Goal: Transaction & Acquisition: Purchase product/service

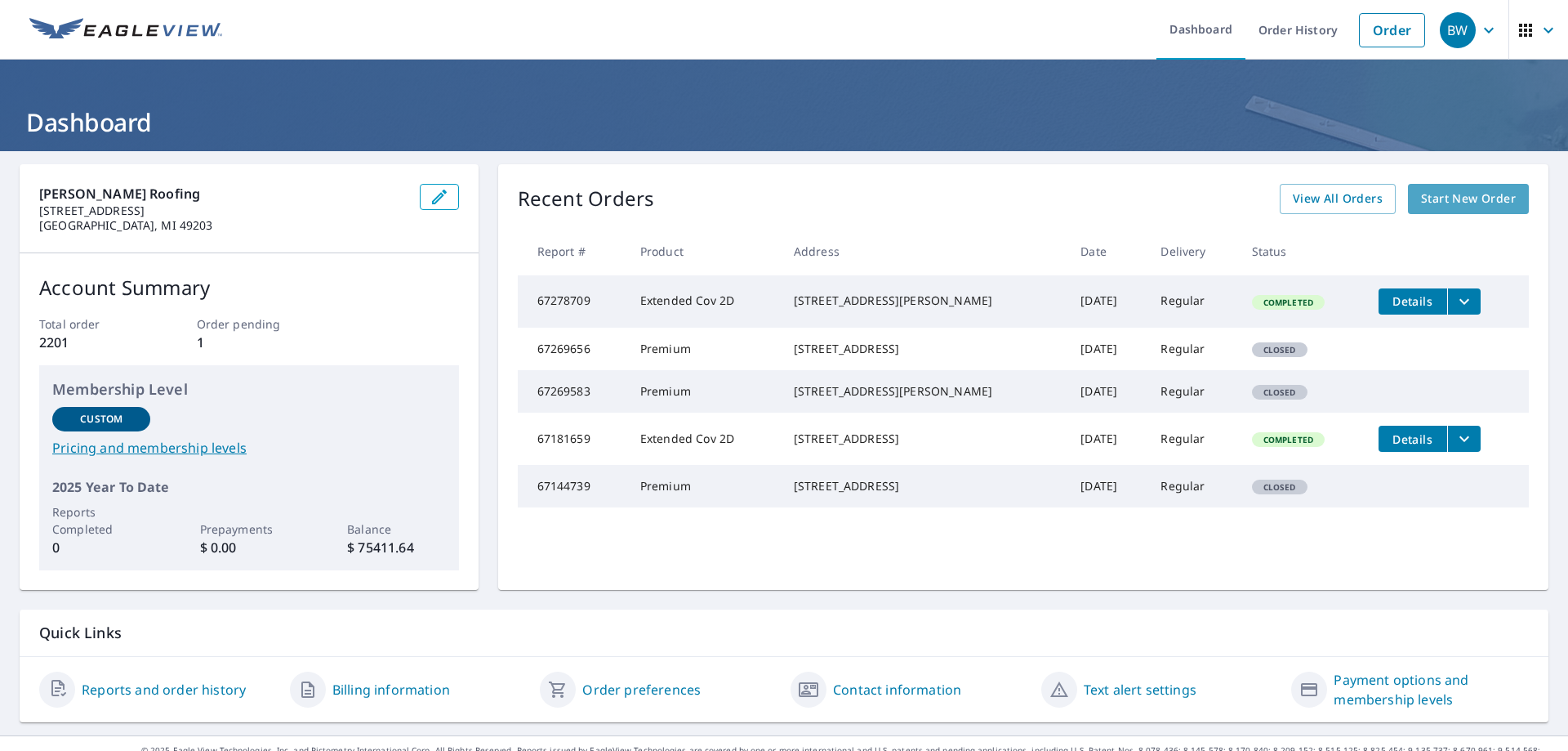
click at [1466, 201] on span "Start New Order" at bounding box center [1469, 199] width 94 height 20
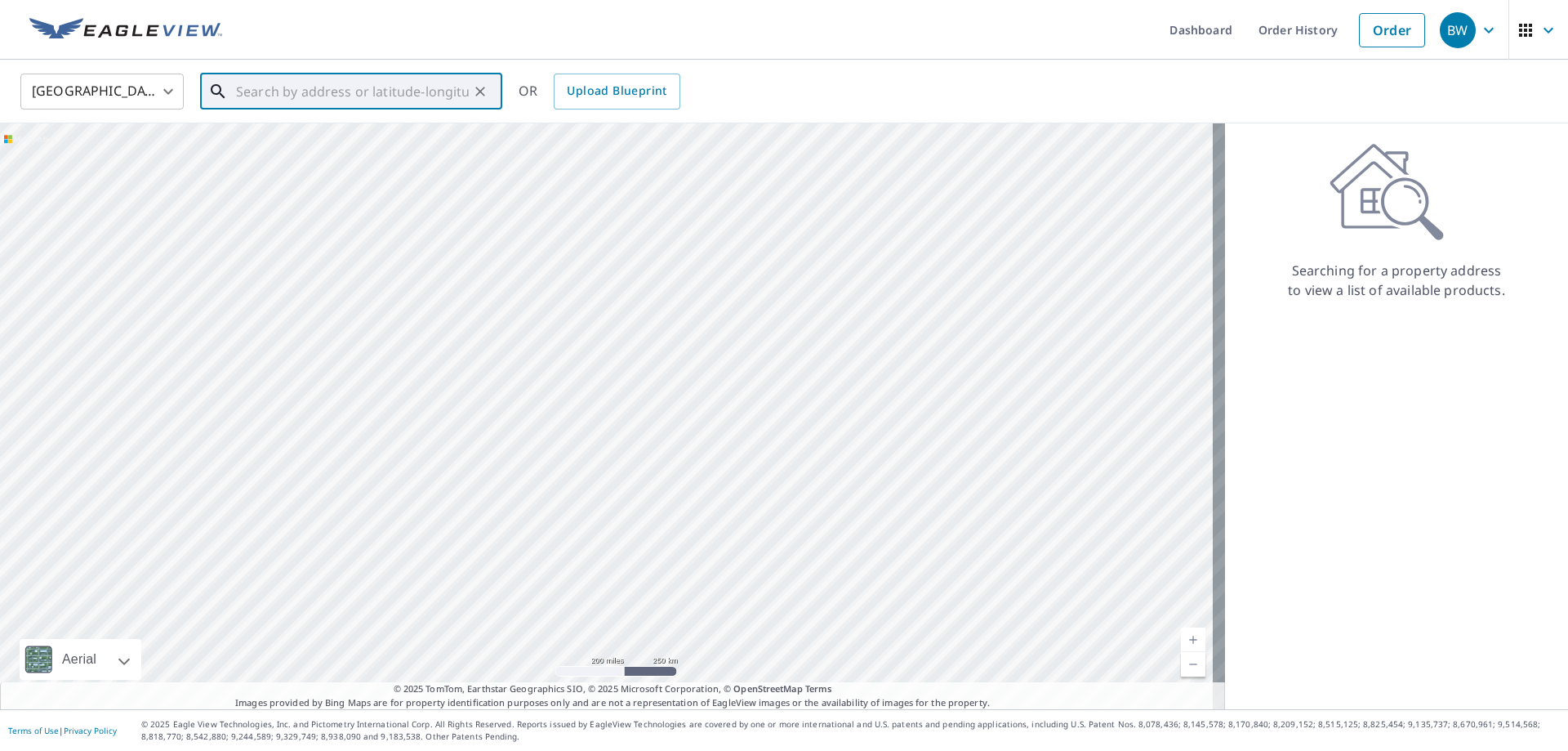
click at [270, 89] on input "text" at bounding box center [353, 91] width 233 height 45
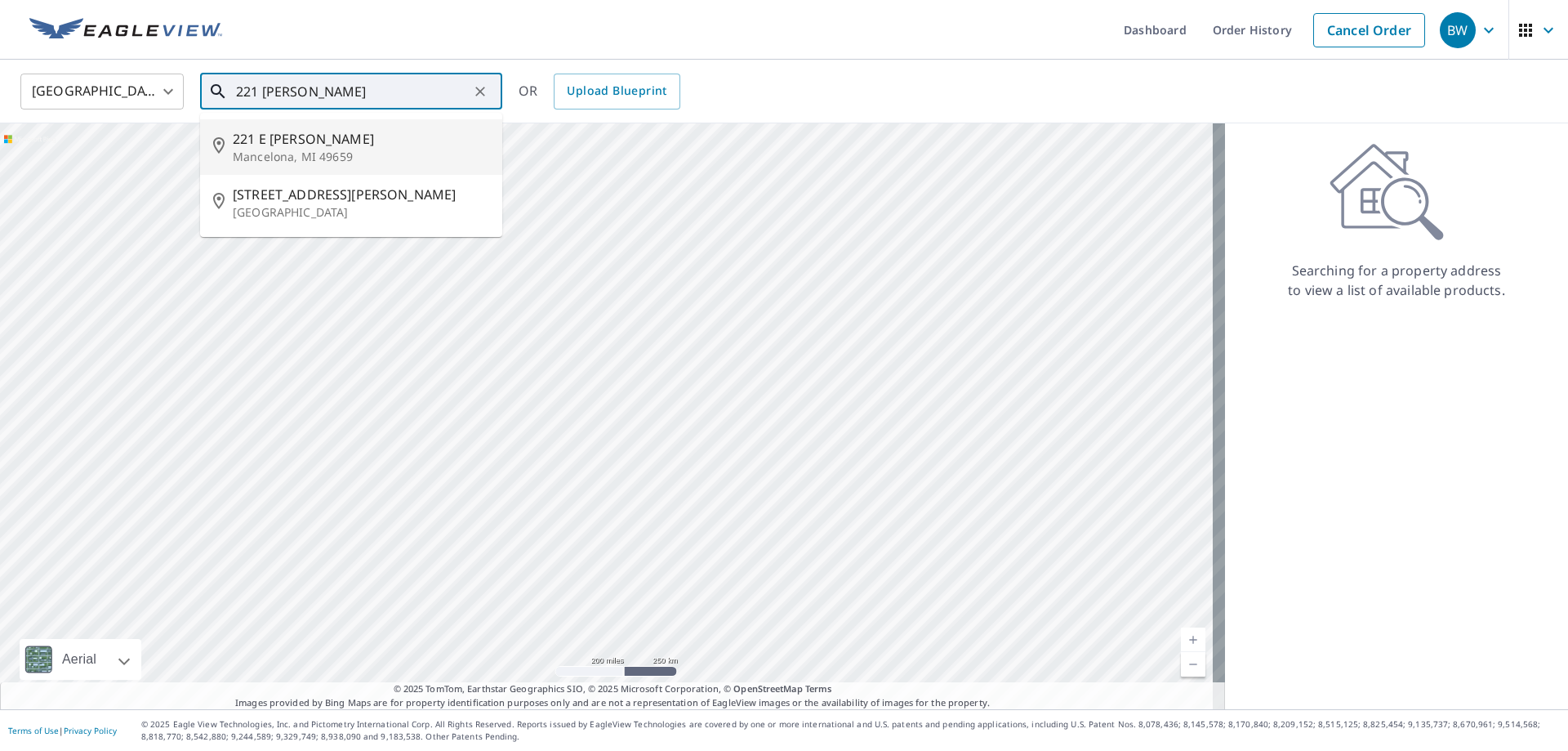
click at [282, 146] on span "221 E [PERSON_NAME]" at bounding box center [361, 139] width 256 height 19
type input "[STREET_ADDRESS][PERSON_NAME]"
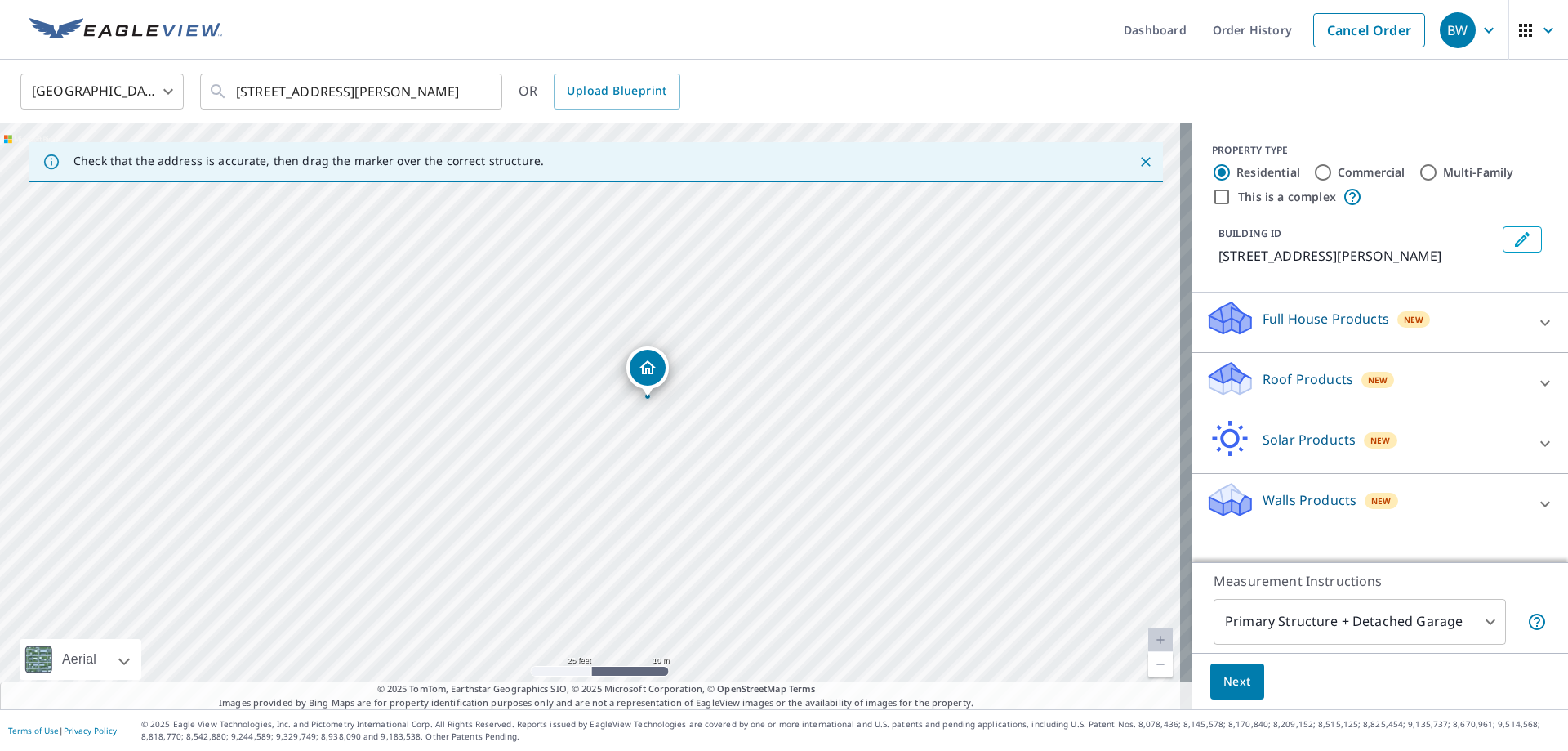
click at [1289, 379] on p "Roof Products" at bounding box center [1308, 379] width 91 height 19
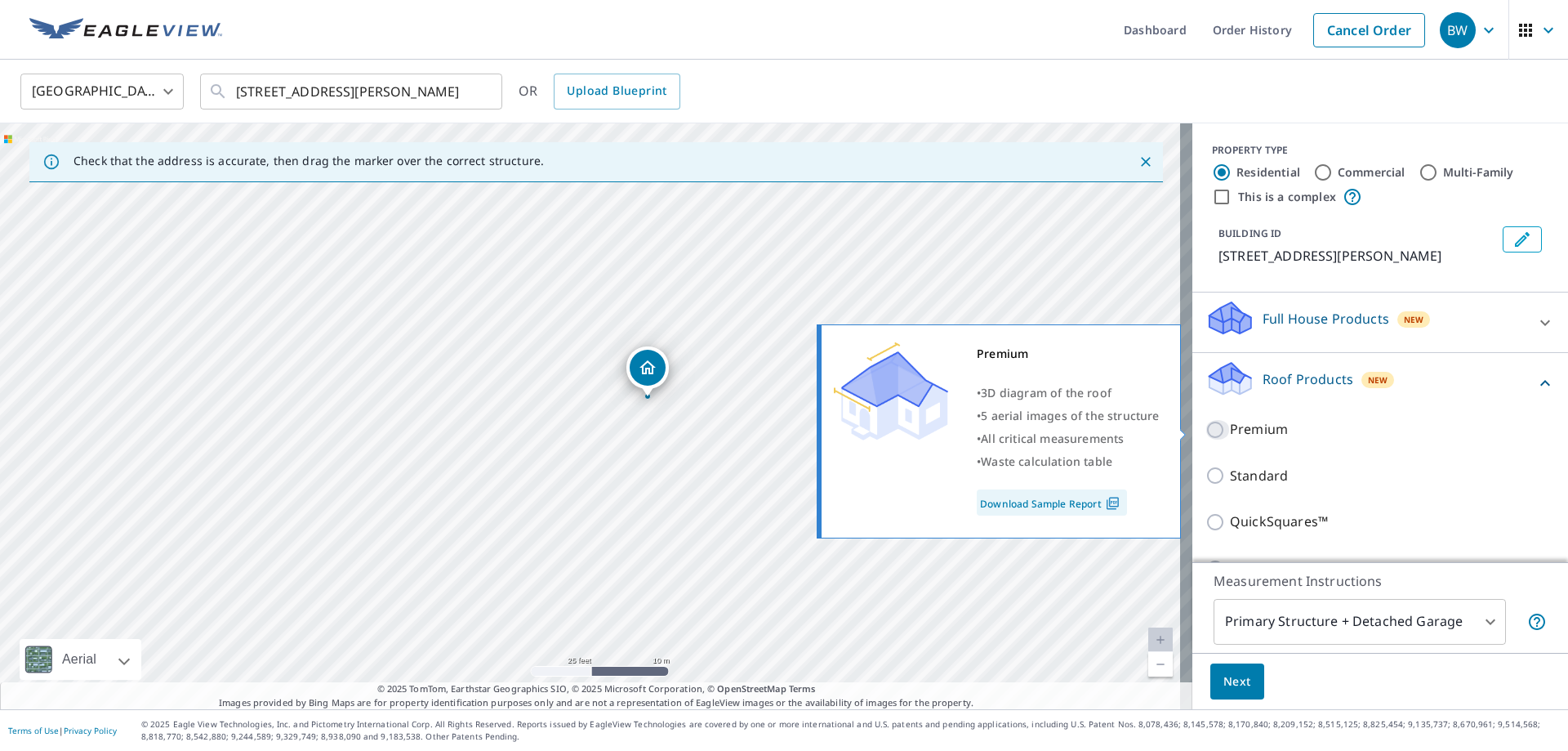
click at [1206, 433] on input "Premium" at bounding box center [1217, 430] width 24 height 19
checkbox input "true"
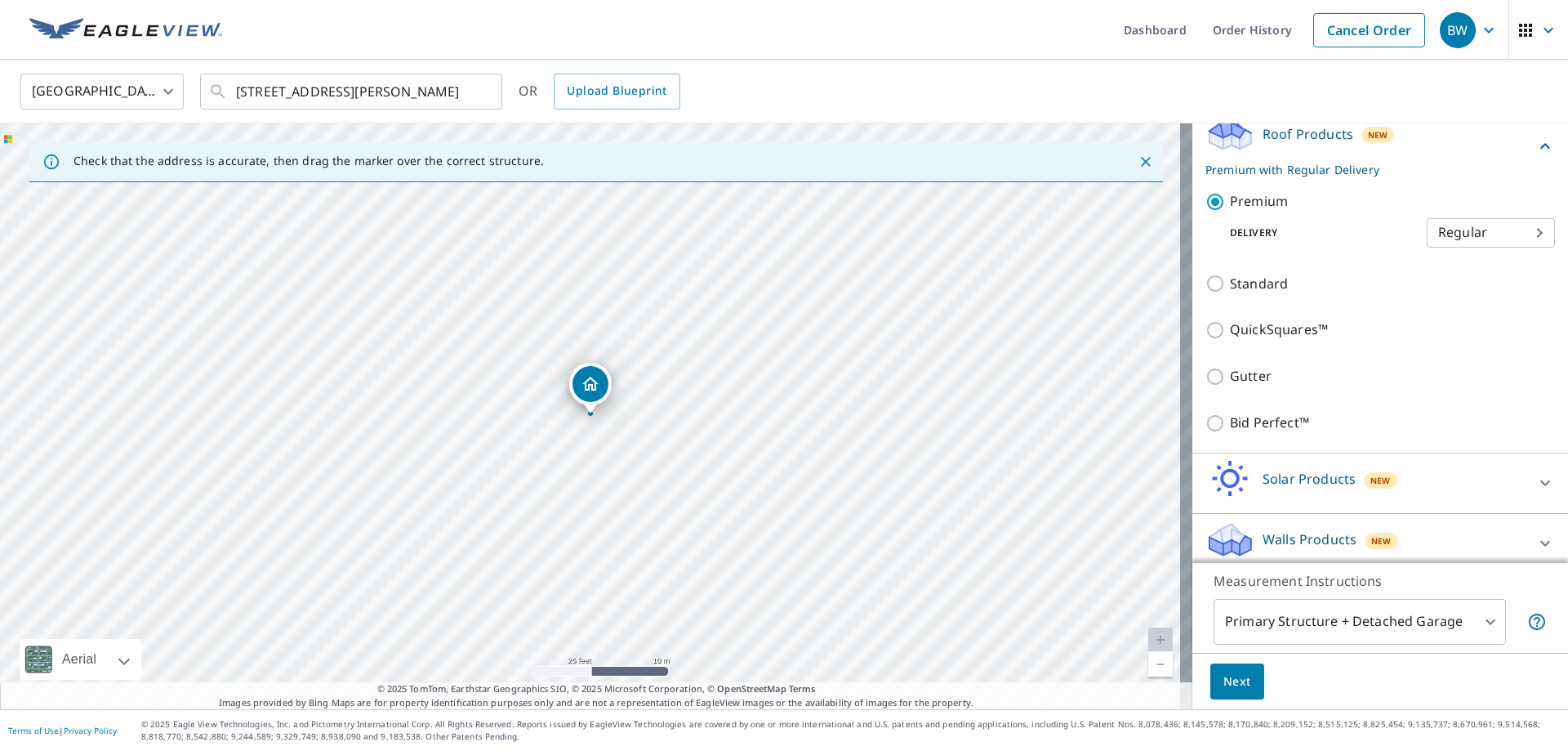
scroll to position [256, 0]
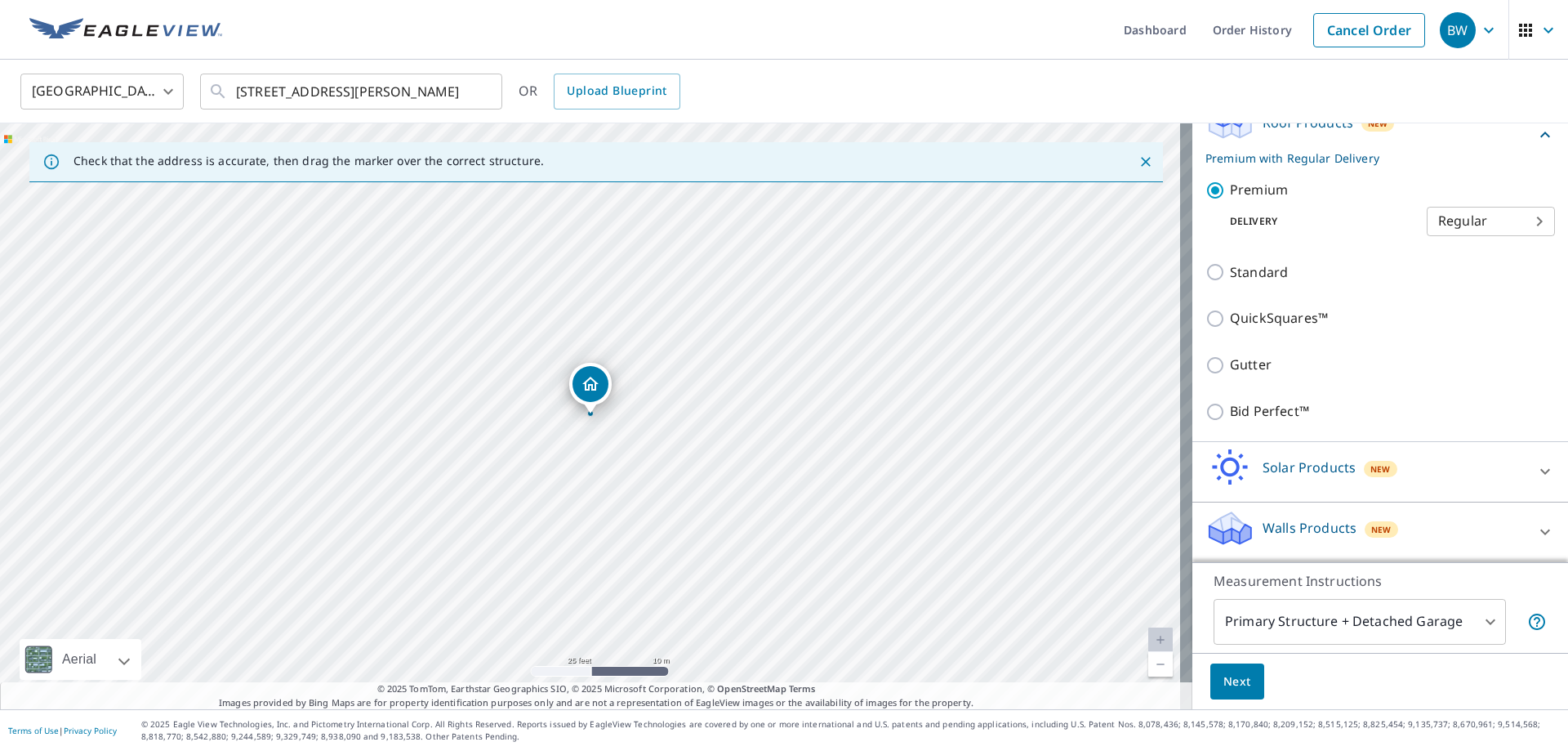
click at [1224, 679] on span "Next" at bounding box center [1237, 682] width 28 height 20
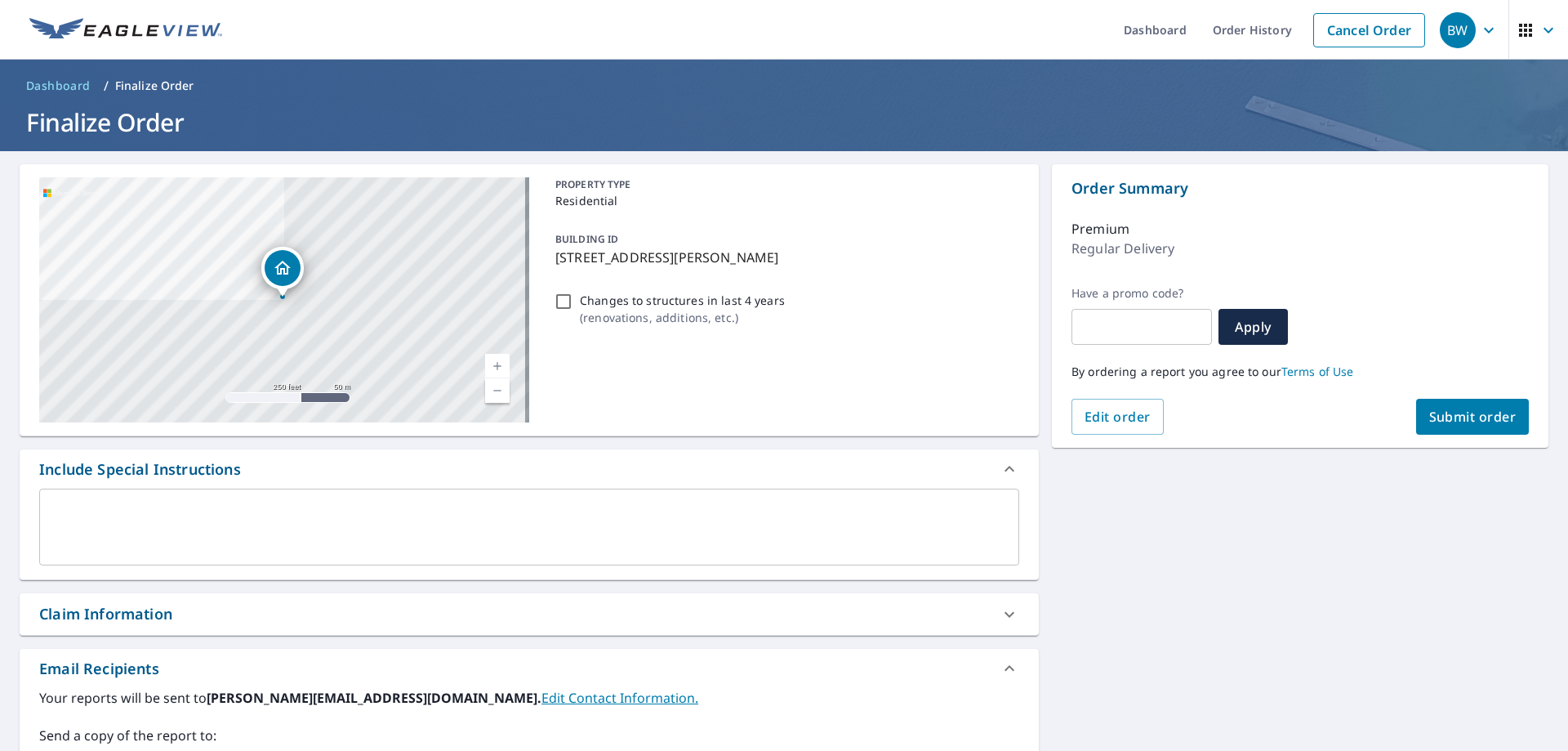
scroll to position [327, 0]
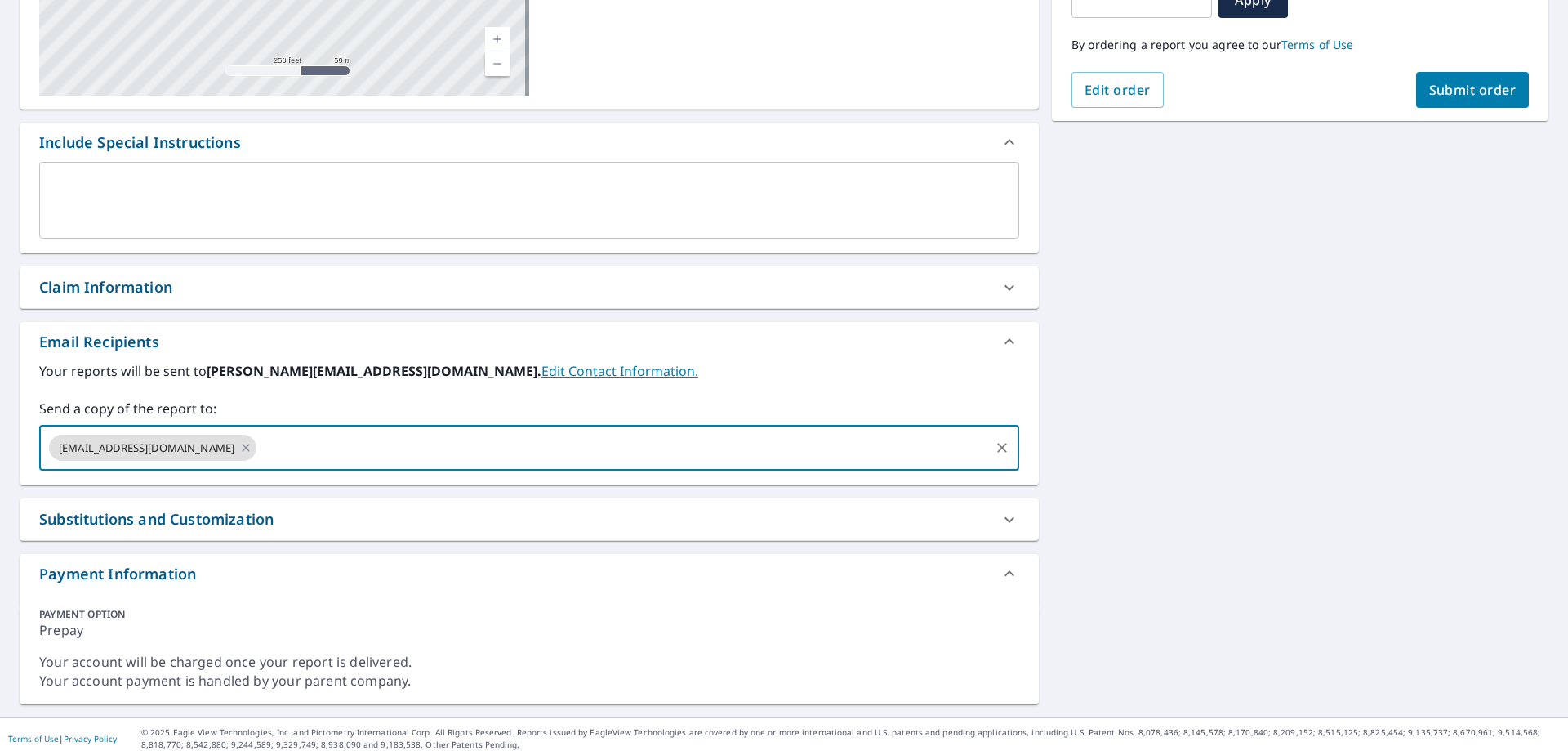
click at [259, 453] on input "text" at bounding box center [624, 447] width 729 height 31
type input "[PERSON_NAME][EMAIL_ADDRESS][DOMAIN_NAME]"
click at [1443, 94] on span "Submit order" at bounding box center [1473, 90] width 88 height 18
checkbox input "true"
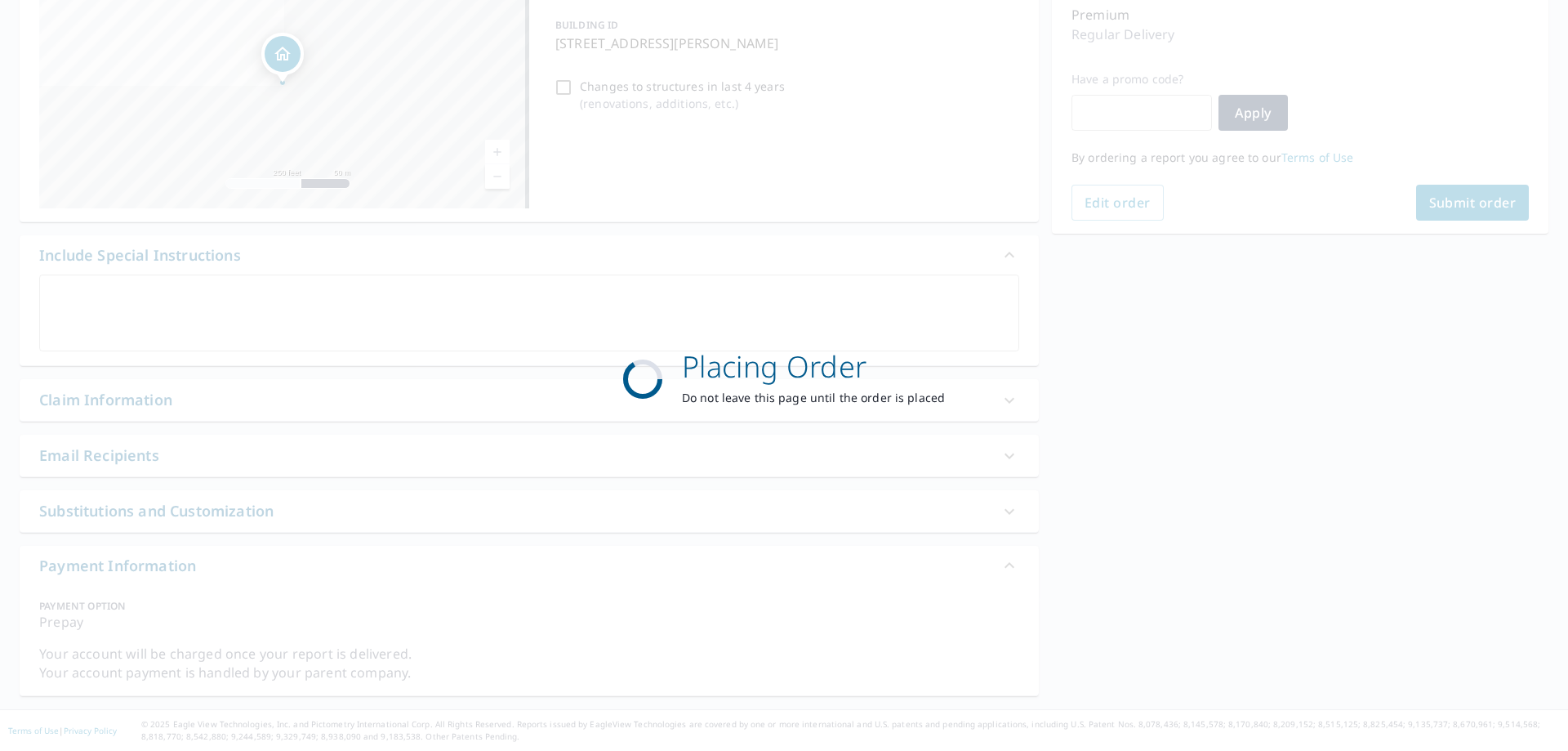
scroll to position [214, 0]
